Goal: Information Seeking & Learning: Understand process/instructions

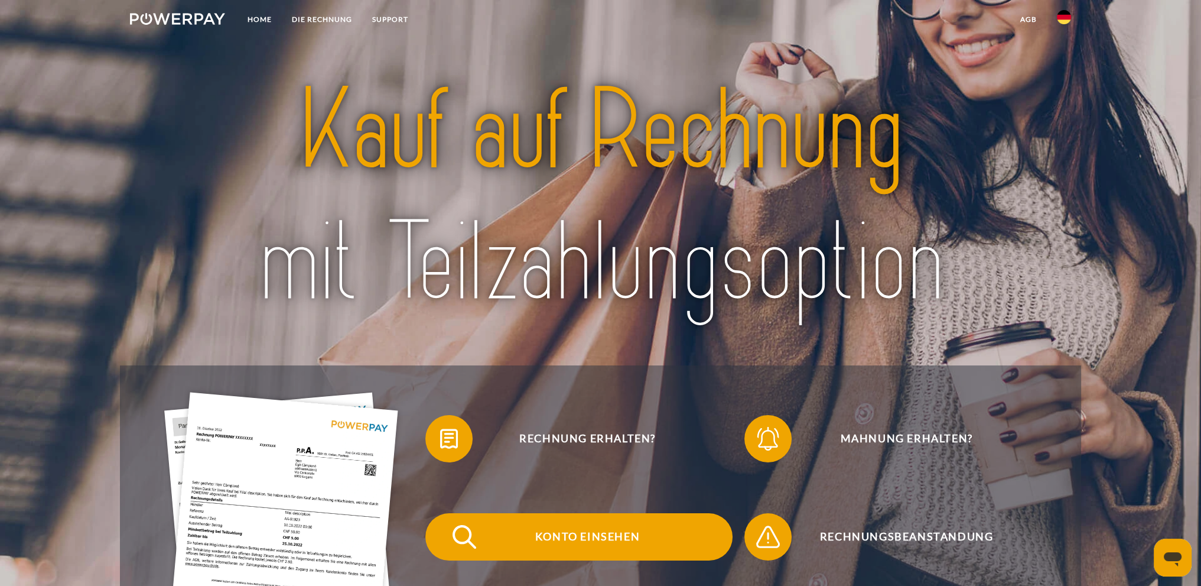
click at [590, 536] on span "Konto einsehen" at bounding box center [588, 536] width 290 height 47
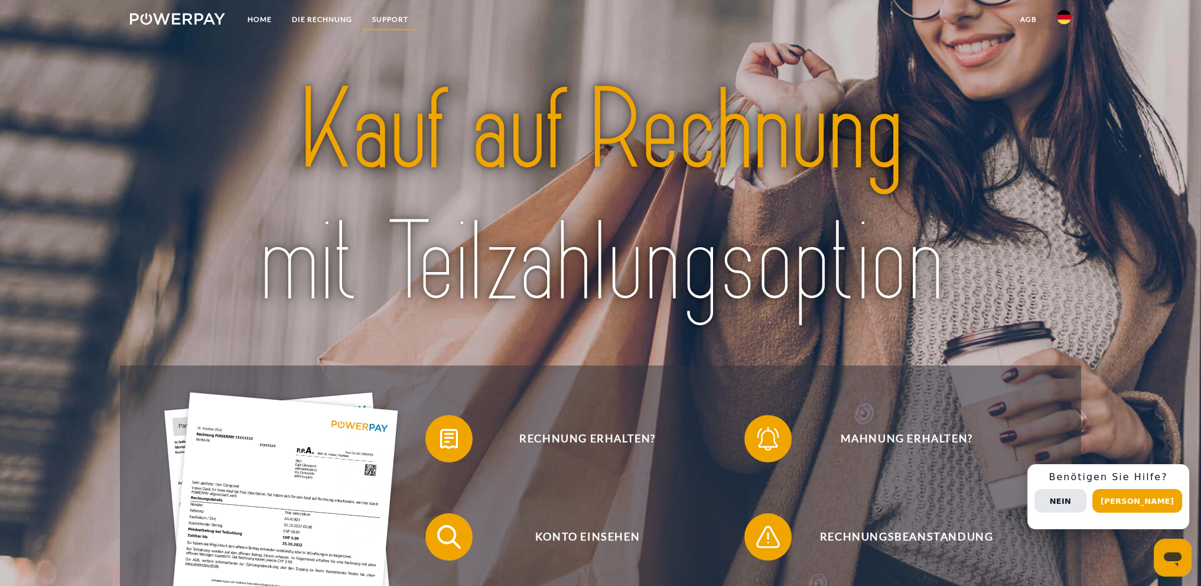
click at [388, 17] on link "SUPPORT" at bounding box center [390, 19] width 56 height 21
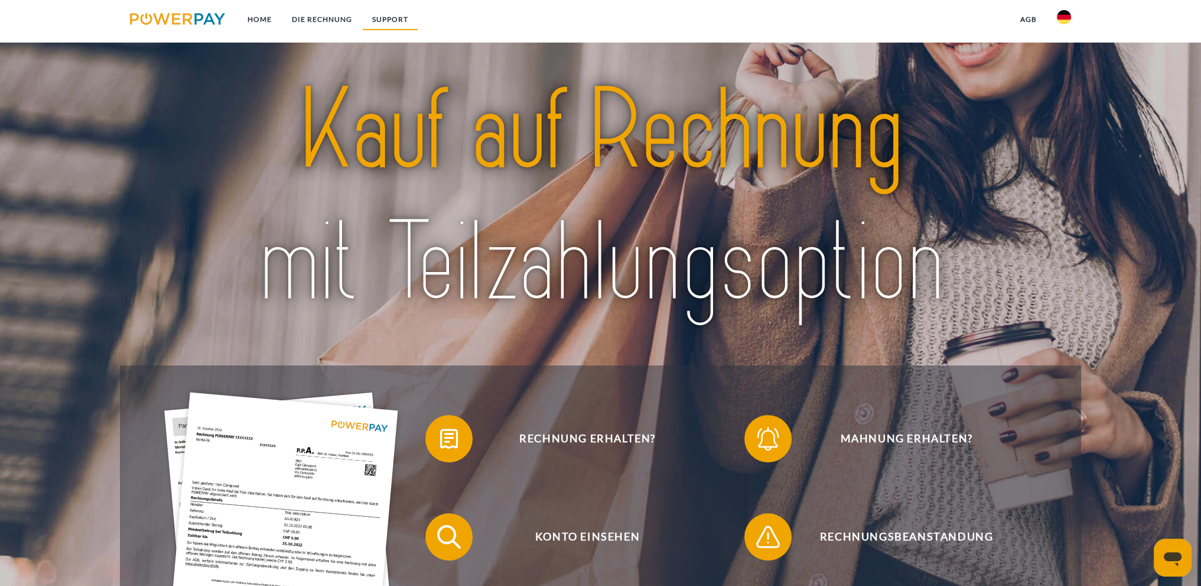
scroll to position [2101, 0]
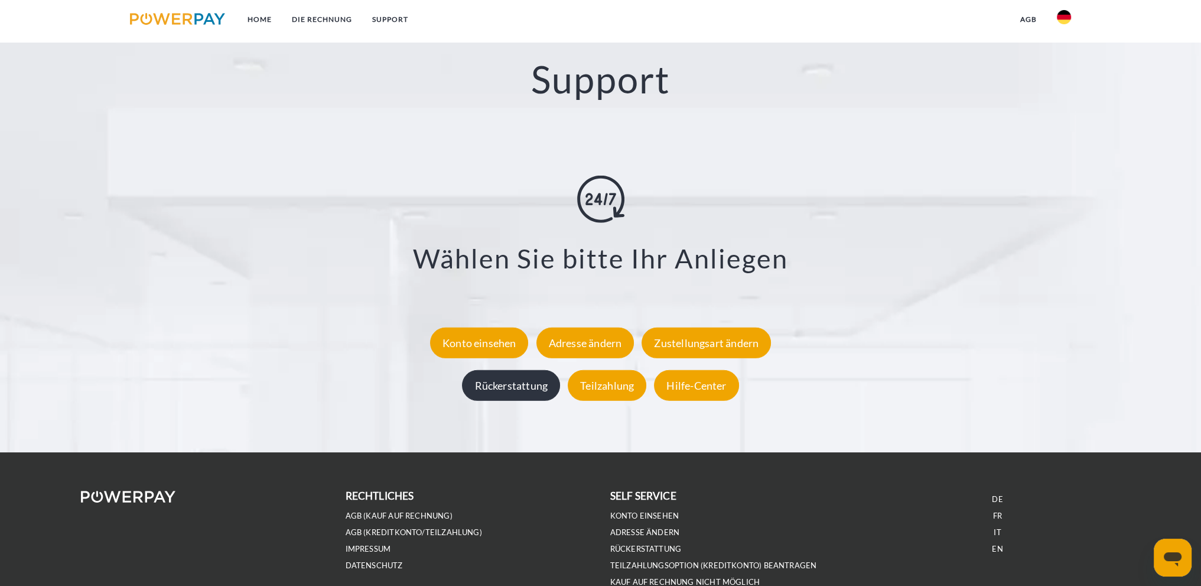
click at [508, 392] on div "Rückerstattung" at bounding box center [511, 384] width 98 height 31
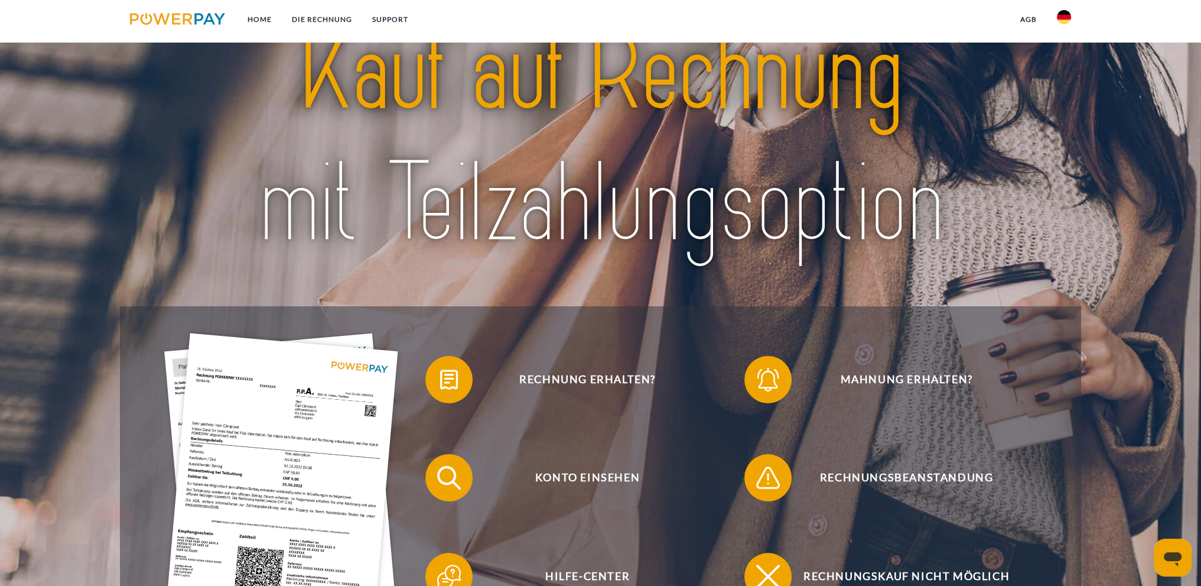
scroll to position [295, 0]
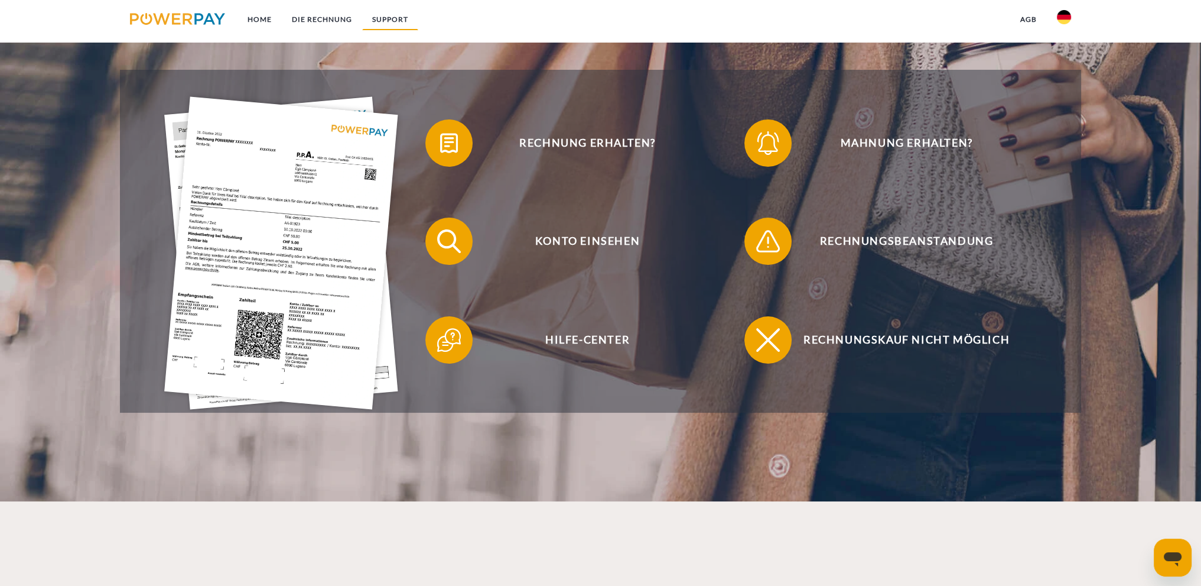
click at [387, 14] on link "SUPPORT" at bounding box center [390, 19] width 56 height 21
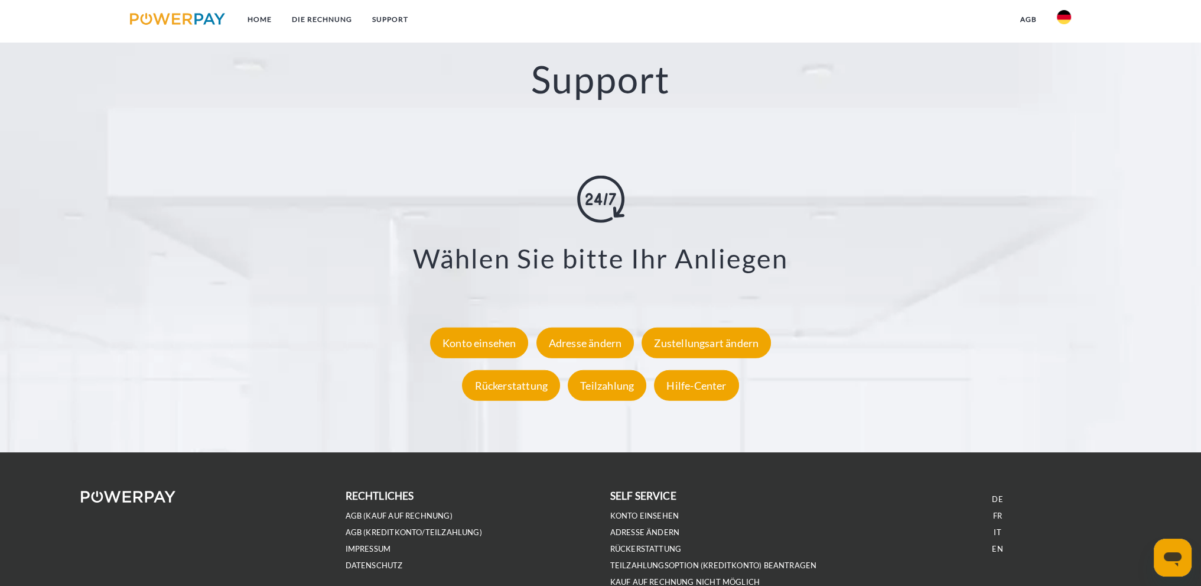
scroll to position [2170, 0]
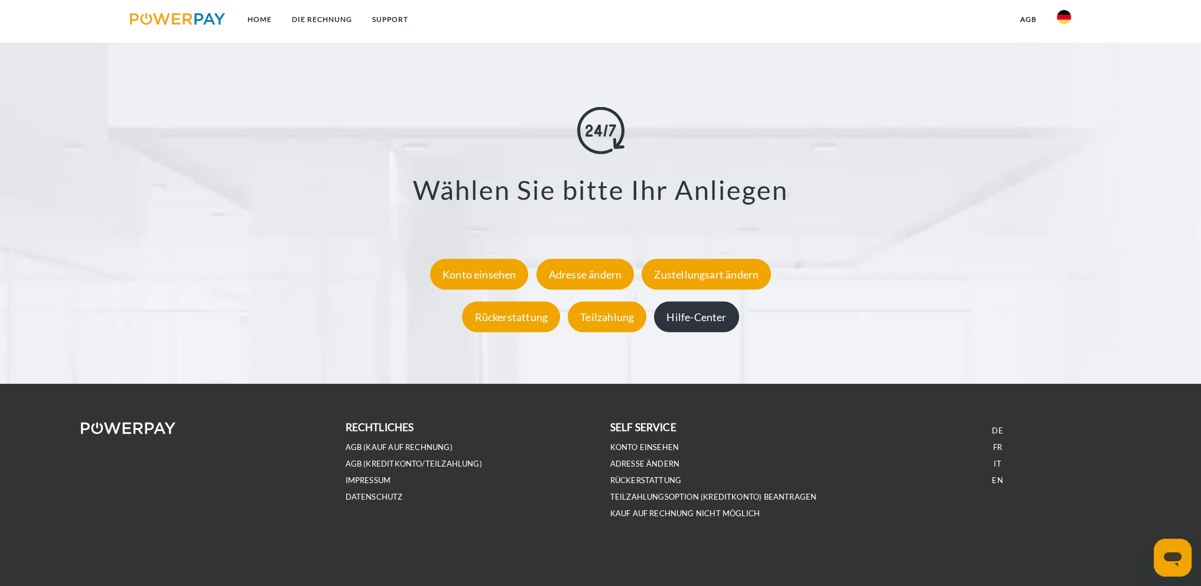
click at [716, 317] on div "Hilfe-Center" at bounding box center [696, 316] width 84 height 31
